Goal: Task Accomplishment & Management: Complete application form

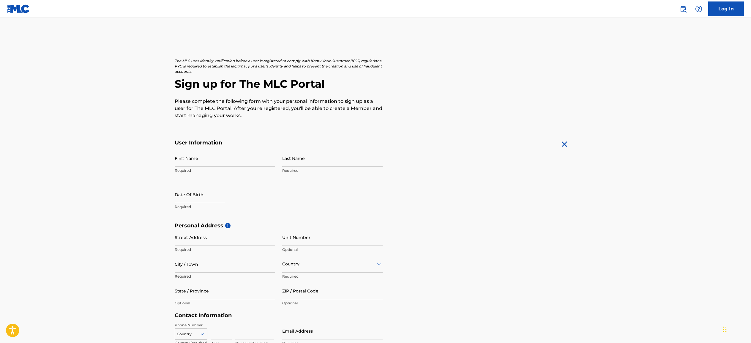
click at [240, 158] on input "First Name" at bounding box center [225, 158] width 100 height 17
type input "[PERSON_NAME]"
type input "[STREET_ADDRESS]"
type input "[GEOGRAPHIC_DATA]"
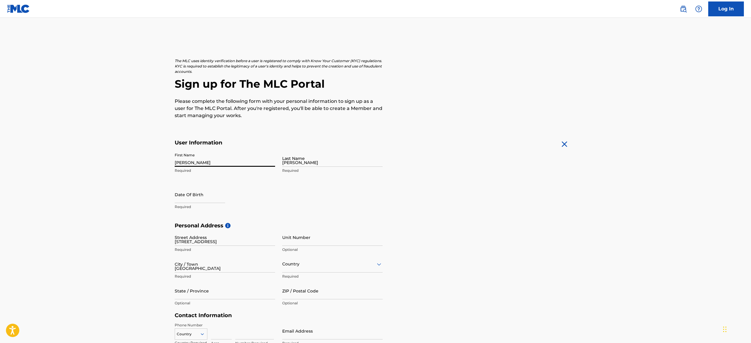
type input "CA"
type input "94804"
type input "786"
type input "5108225"
type input "[EMAIL_ADDRESS][DOMAIN_NAME]"
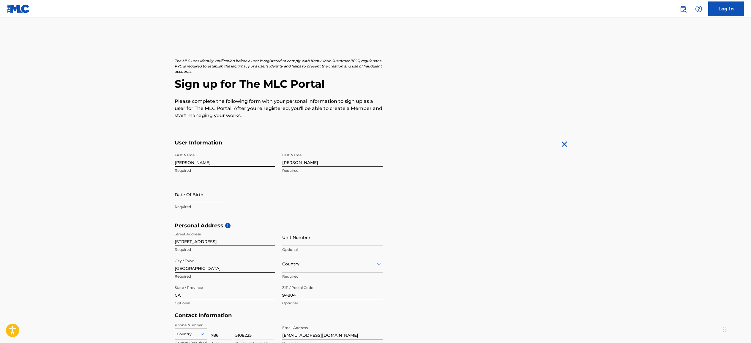
select select "7"
select select "2025"
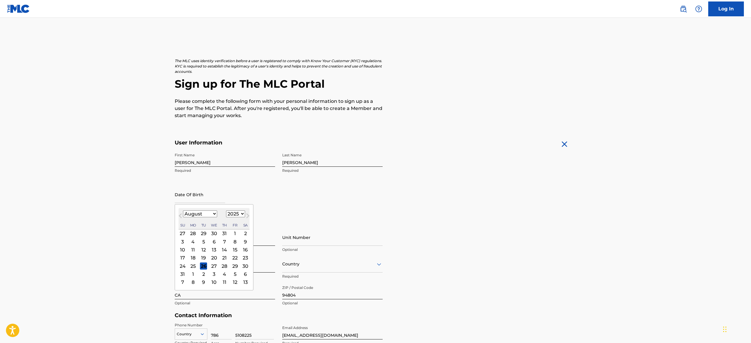
click at [206, 192] on input "text" at bounding box center [200, 194] width 51 height 17
type input "[DATE]"
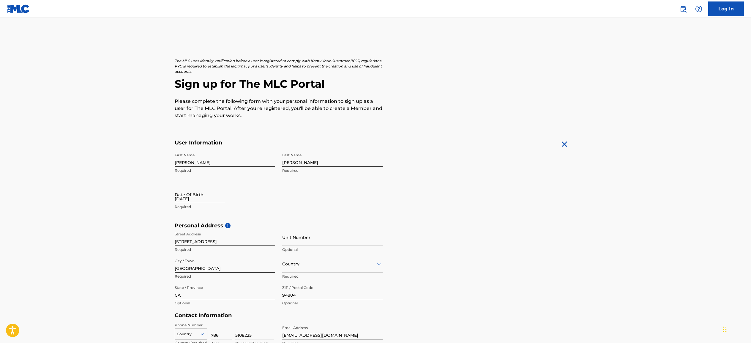
click at [205, 201] on input "[DATE]" at bounding box center [200, 194] width 51 height 17
select select "7"
click at [241, 212] on select "1899 1900 1901 1902 1903 1904 1905 1906 1907 1908 1909 1910 1911 1912 1913 1914…" at bounding box center [235, 213] width 19 height 7
select select "1999"
click at [206, 211] on select "January February March April May June July August September October November De…" at bounding box center [200, 213] width 34 height 7
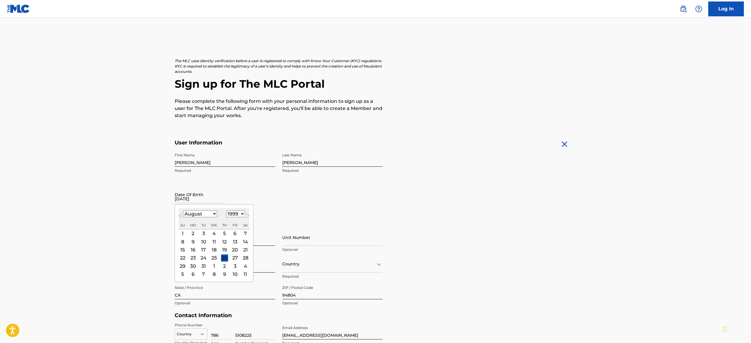
select select "3"
click at [222, 233] on div "1" at bounding box center [224, 233] width 7 height 7
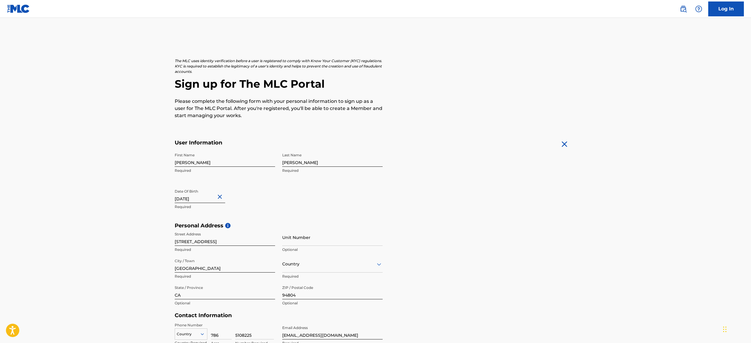
click at [564, 146] on img at bounding box center [565, 144] width 10 height 10
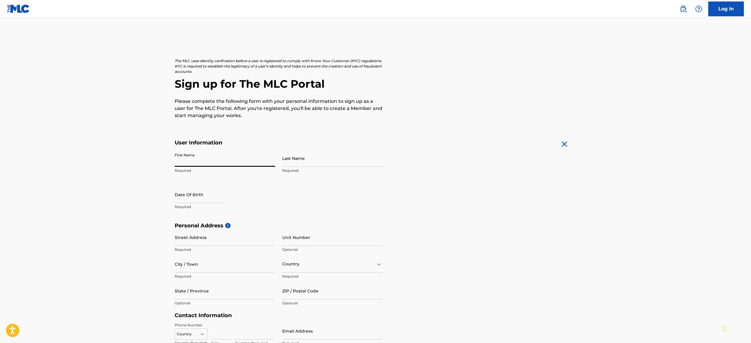
click at [219, 166] on input "First Name" at bounding box center [225, 158] width 100 height 17
type input "[PERSON_NAME]"
type input "[STREET_ADDRESS]"
type input "[GEOGRAPHIC_DATA]"
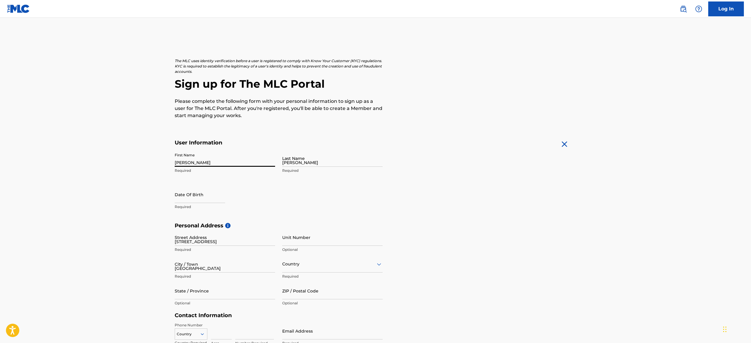
type input "CA"
type input "94804"
type input "786"
type input "5108225"
type input "[EMAIL_ADDRESS][DOMAIN_NAME]"
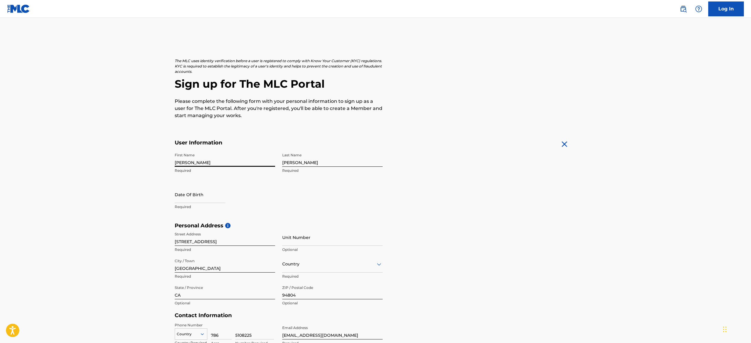
click at [201, 200] on input "text" at bounding box center [200, 194] width 51 height 17
select select "7"
select select "2025"
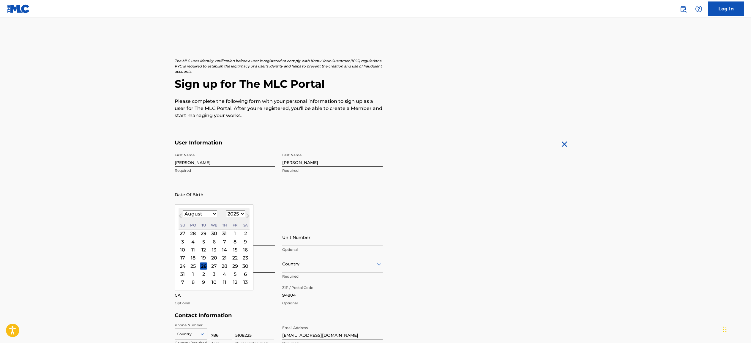
type input "[DATE]"
select select "3"
select select "1999"
click at [273, 199] on div "Date Of Birth [DEMOGRAPHIC_DATA] [DEMOGRAPHIC_DATA] Previous Month Next Month A…" at bounding box center [225, 199] width 100 height 27
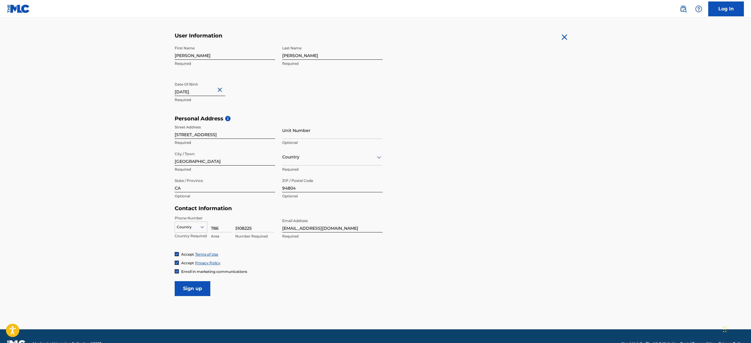
scroll to position [119, 0]
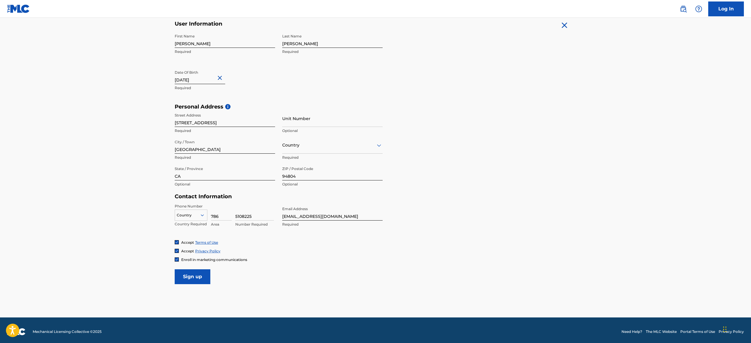
click at [298, 142] on div at bounding box center [332, 144] width 100 height 7
click at [298, 158] on div "[GEOGRAPHIC_DATA]" at bounding box center [333, 160] width 100 height 13
click at [201, 217] on icon at bounding box center [202, 214] width 5 height 5
click at [193, 227] on div "US, [GEOGRAPHIC_DATA] +1" at bounding box center [191, 229] width 32 height 23
click at [192, 274] on input "Sign up" at bounding box center [193, 276] width 36 height 15
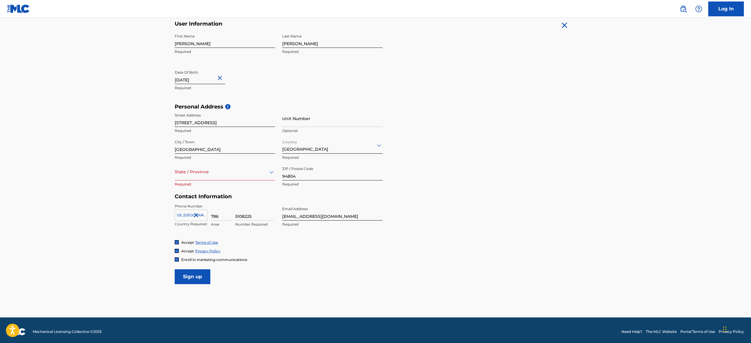
click at [216, 168] on div at bounding box center [225, 171] width 100 height 7
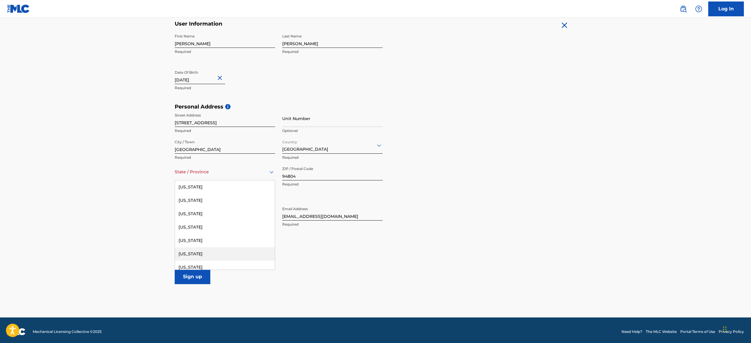
click at [203, 256] on div "[US_STATE]" at bounding box center [225, 253] width 100 height 13
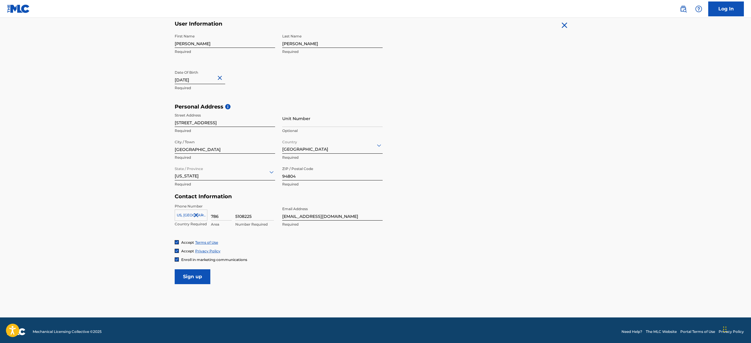
click at [198, 274] on input "Sign up" at bounding box center [193, 276] width 36 height 15
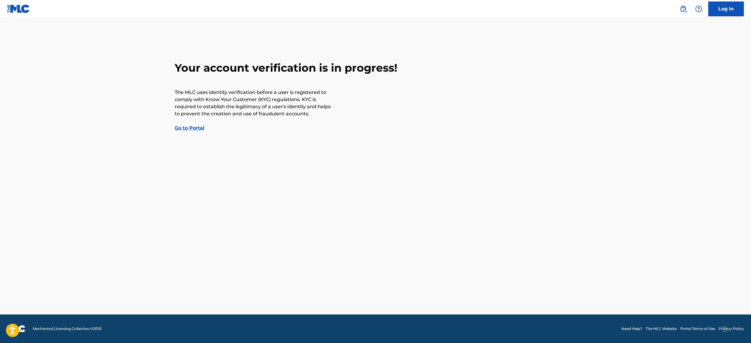
click at [197, 130] on link "Go to Portal" at bounding box center [190, 128] width 30 height 6
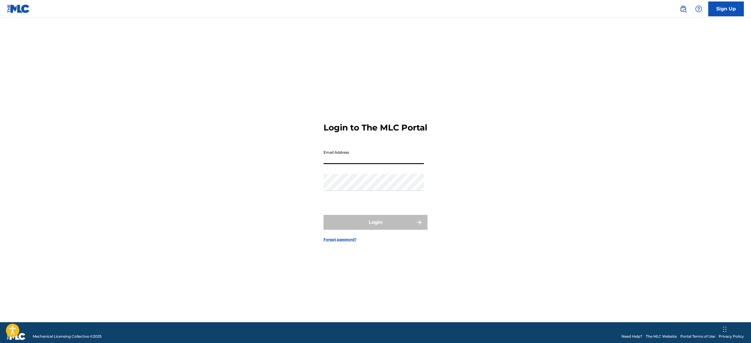
click at [342, 157] on input "Email Address" at bounding box center [374, 155] width 100 height 17
type input "[EMAIL_ADDRESS][DOMAIN_NAME]"
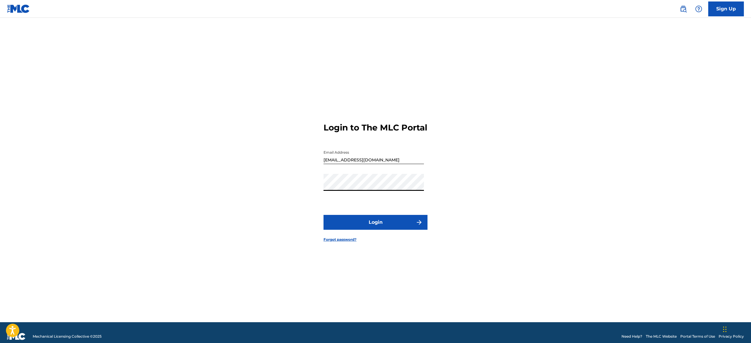
click at [324, 215] on button "Login" at bounding box center [376, 222] width 104 height 15
